Goal: Find specific page/section: Find specific page/section

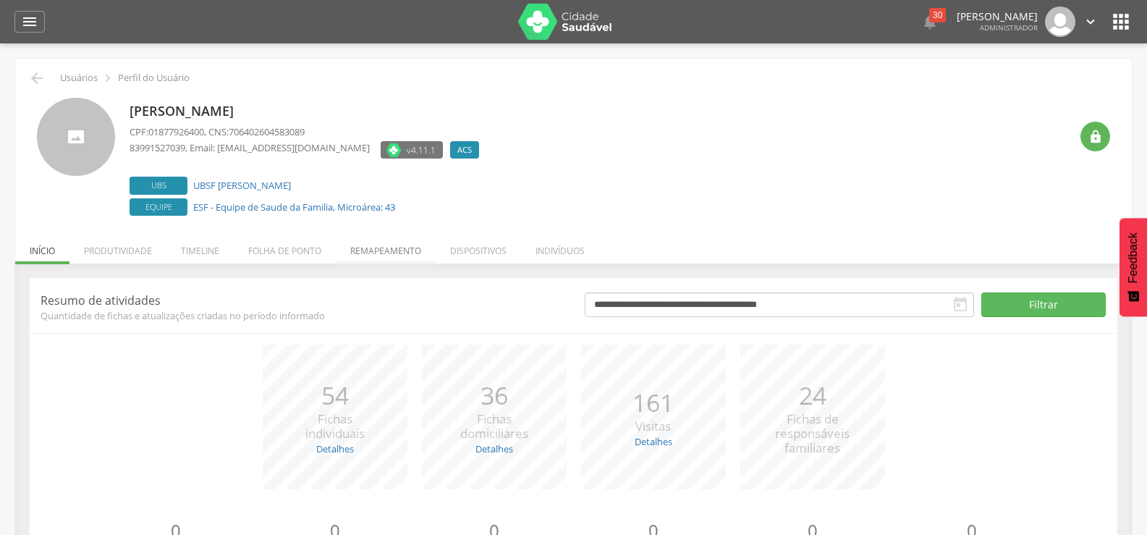
click at [367, 246] on li "Remapeamento" at bounding box center [386, 247] width 100 height 34
click at [412, 247] on li "Remapeamento" at bounding box center [386, 247] width 100 height 34
click at [368, 253] on li "Remapeamento" at bounding box center [386, 247] width 100 height 34
click at [402, 254] on li "Remapeamento" at bounding box center [386, 247] width 100 height 34
click at [415, 258] on li "Remapeamento" at bounding box center [386, 247] width 100 height 34
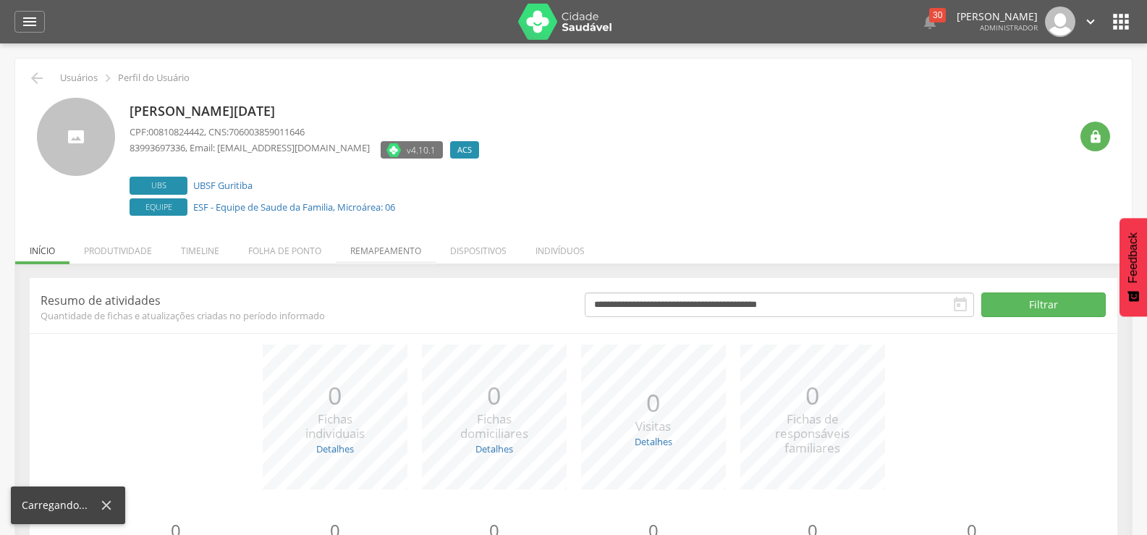
click at [410, 242] on li "Remapeamento" at bounding box center [386, 247] width 100 height 34
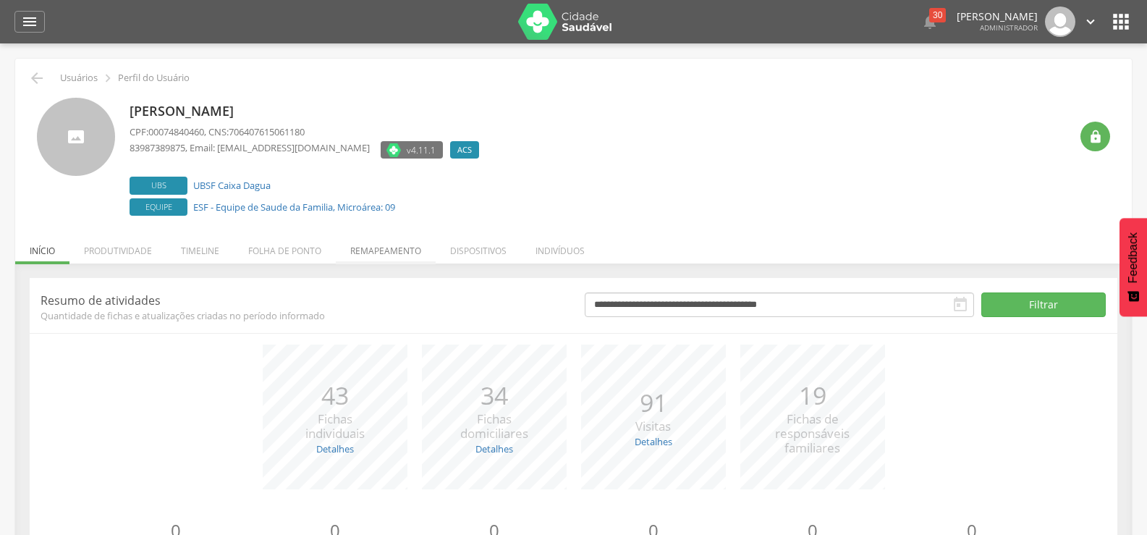
click at [428, 258] on li "Remapeamento" at bounding box center [386, 247] width 100 height 34
click at [376, 240] on li "Remapeamento" at bounding box center [386, 247] width 100 height 34
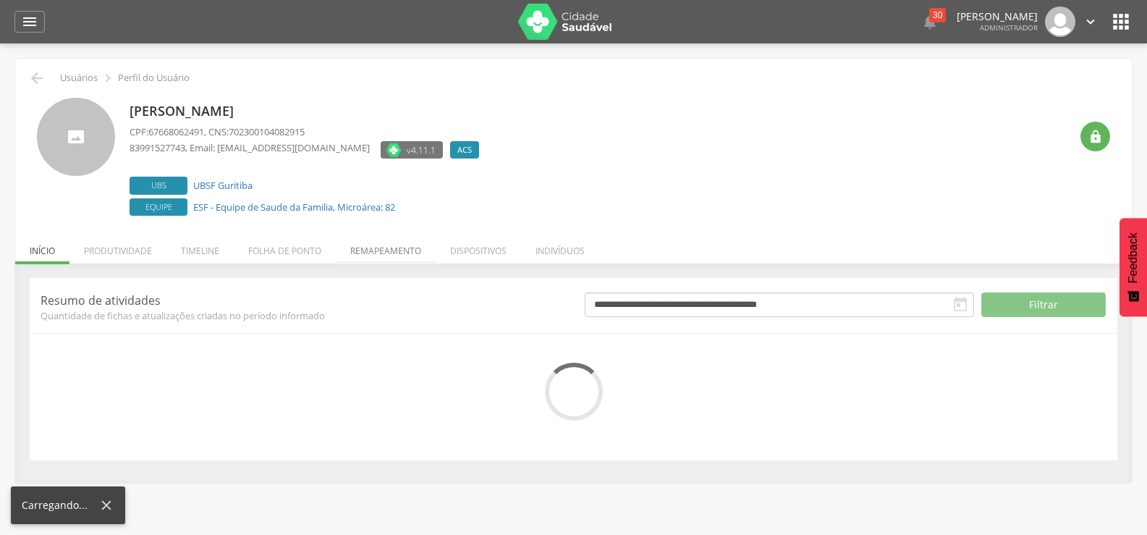
click at [413, 246] on li "Remapeamento" at bounding box center [386, 247] width 100 height 34
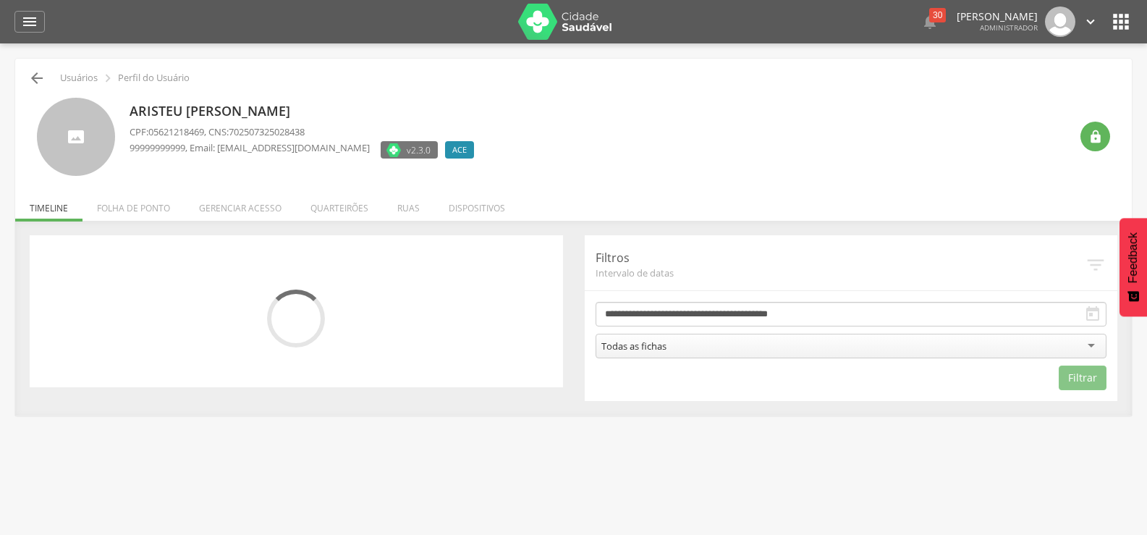
click at [38, 79] on icon "" at bounding box center [36, 77] width 17 height 17
